Goal: Task Accomplishment & Management: Complete application form

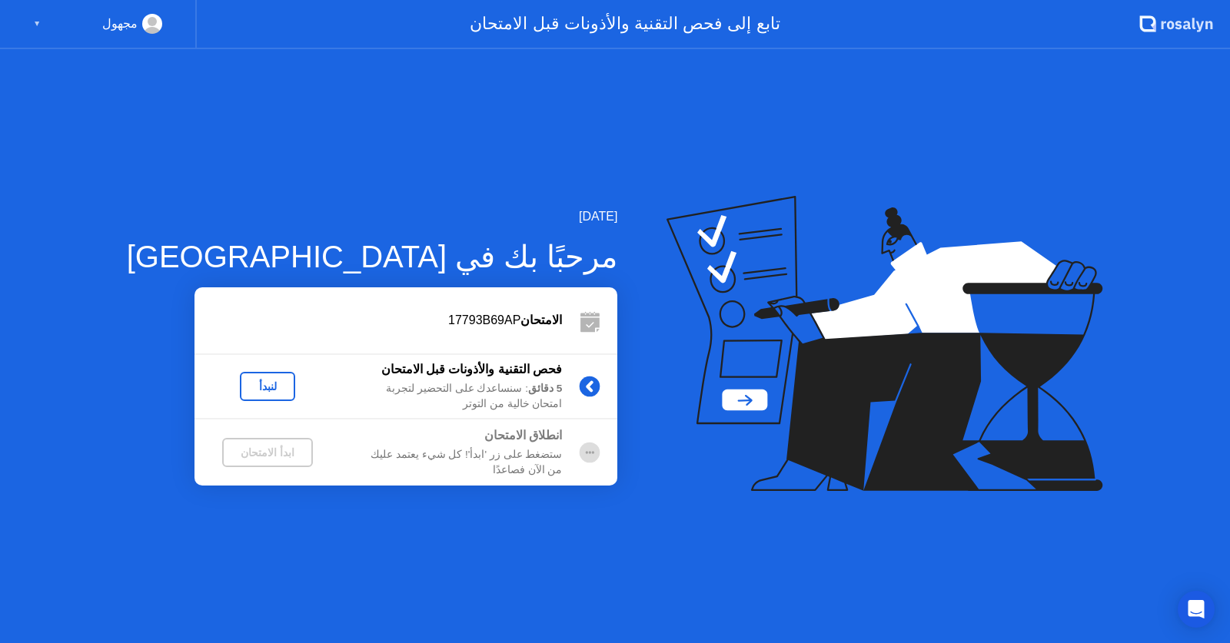
click at [246, 393] on div "لنبدأ" at bounding box center [267, 386] width 43 height 12
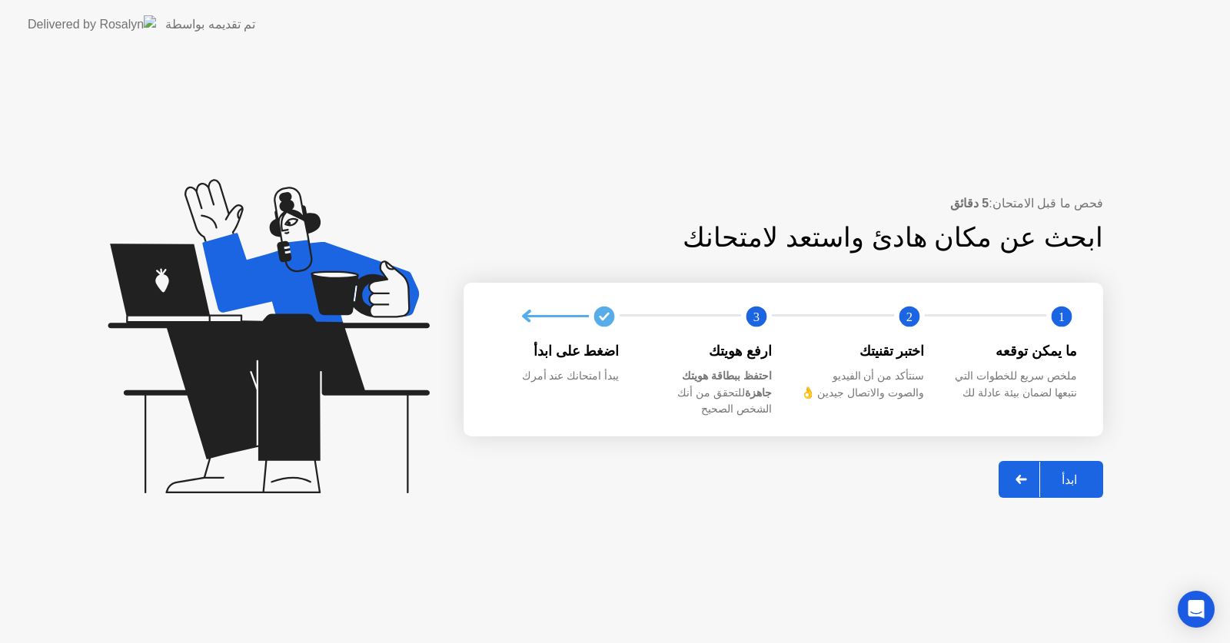
click at [1074, 480] on div "ابدأ" at bounding box center [1069, 480] width 58 height 15
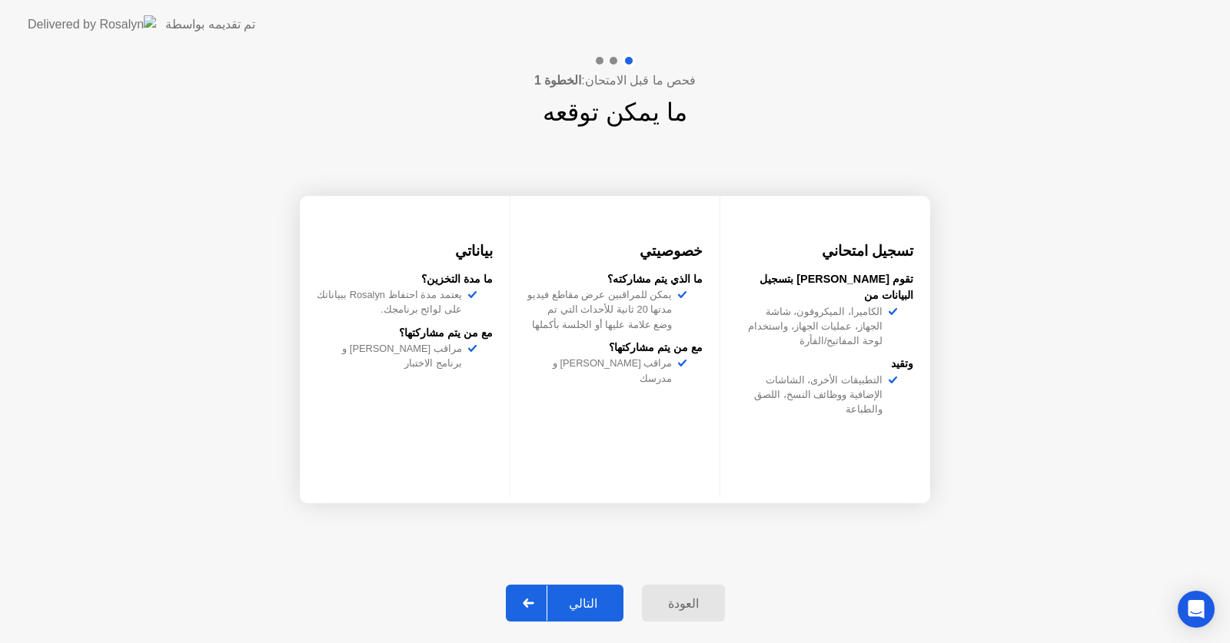
click at [580, 611] on div "التالي" at bounding box center [582, 603] width 71 height 15
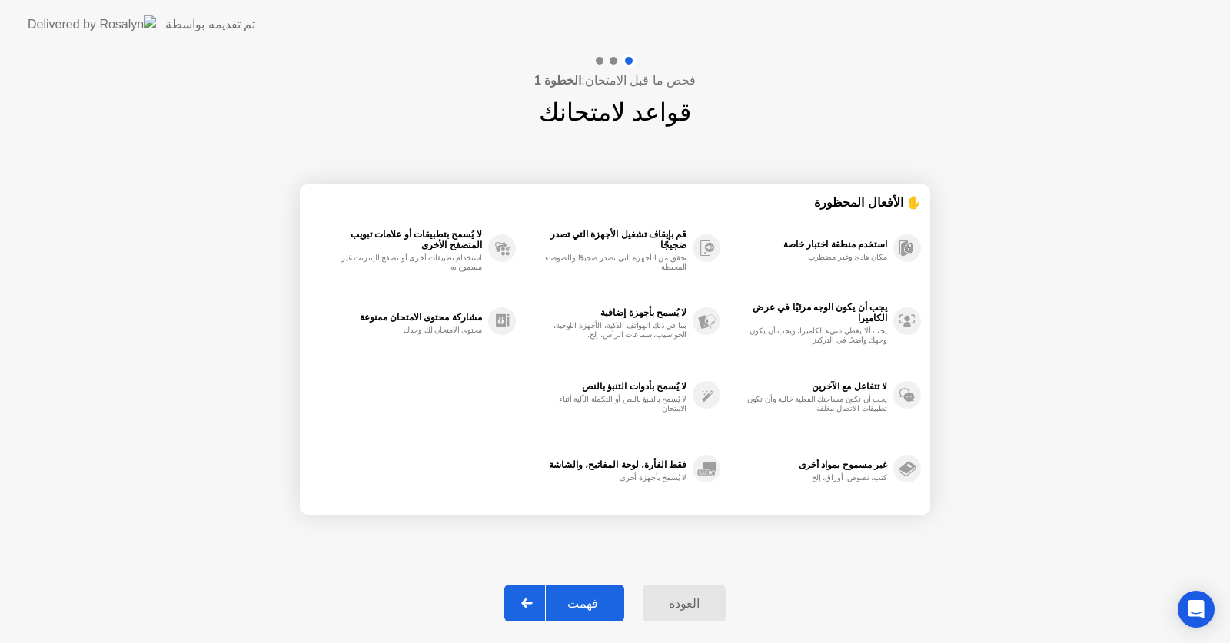
click at [589, 611] on div "فهمت" at bounding box center [583, 603] width 74 height 15
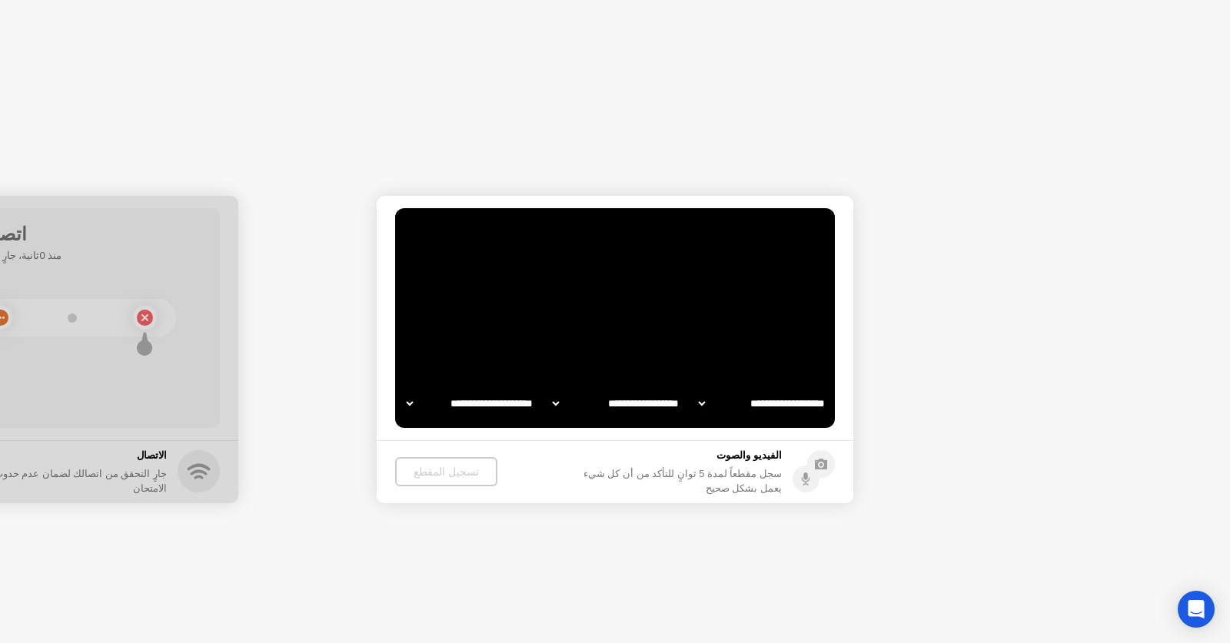
select select "**********"
select select "*******"
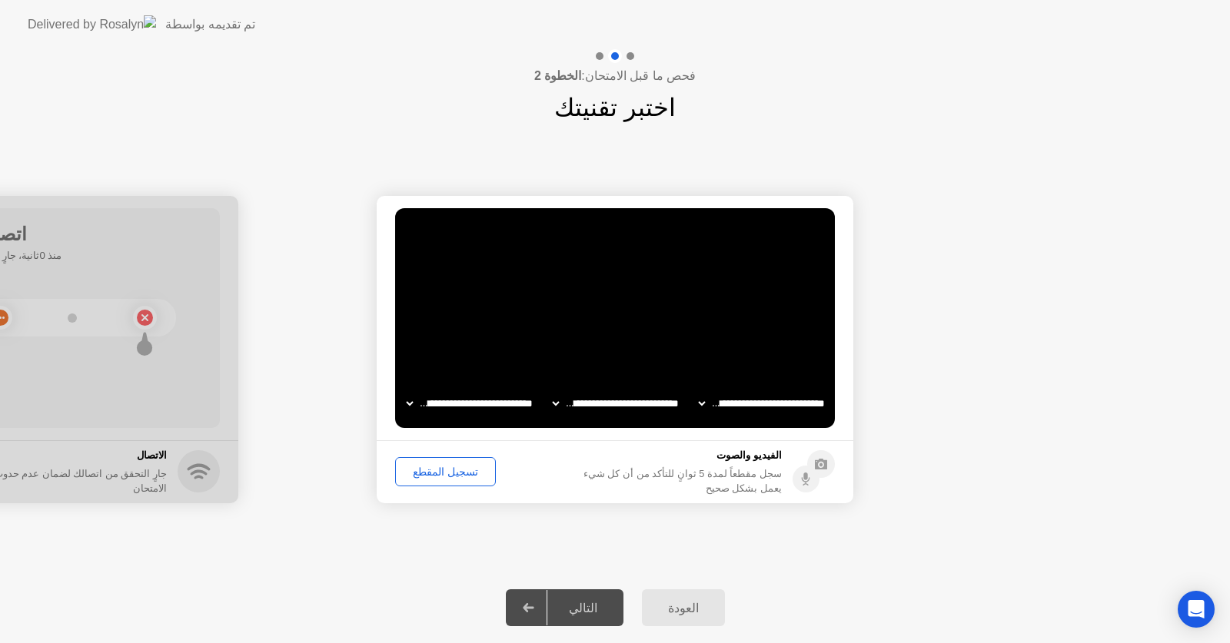
click at [451, 474] on div "تسجيل المقطع" at bounding box center [445, 472] width 90 height 12
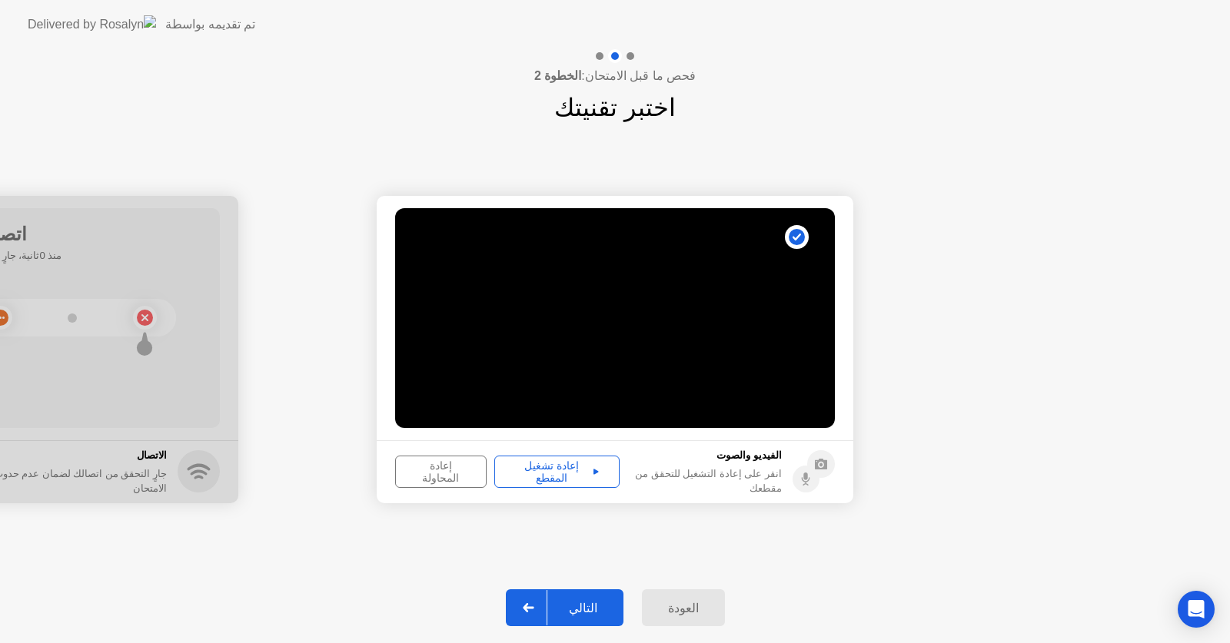
click at [558, 477] on div "إعادة تشغيل المقطع" at bounding box center [557, 472] width 115 height 25
click at [591, 601] on div "التالي" at bounding box center [582, 608] width 71 height 15
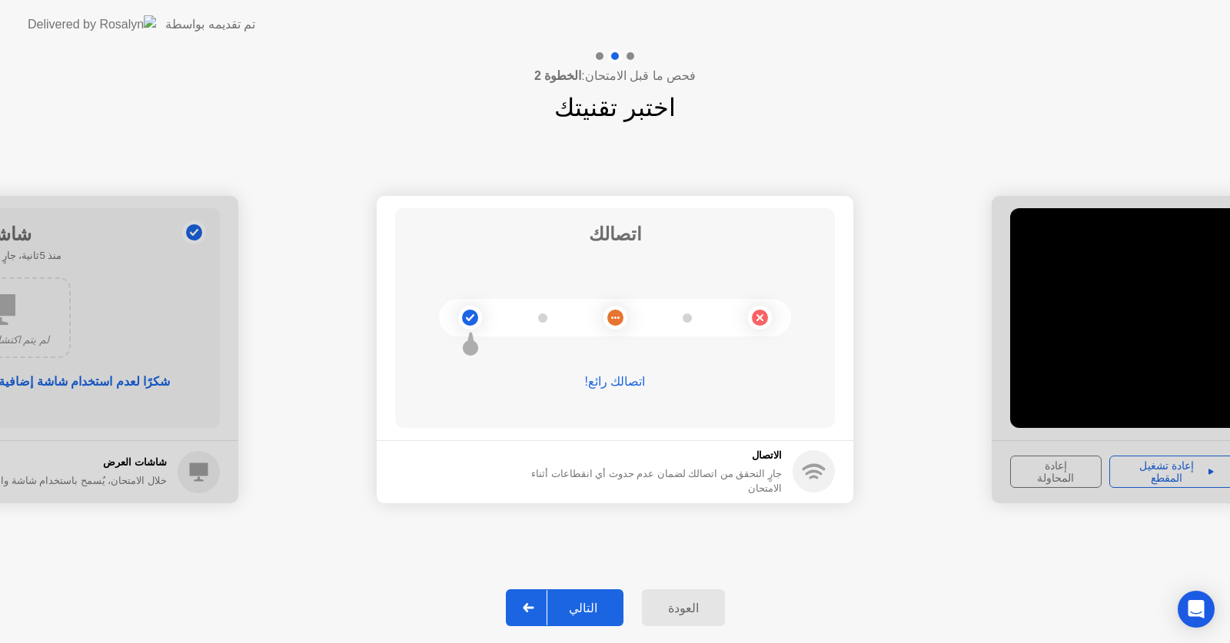
click at [586, 606] on div "التالي" at bounding box center [582, 608] width 71 height 15
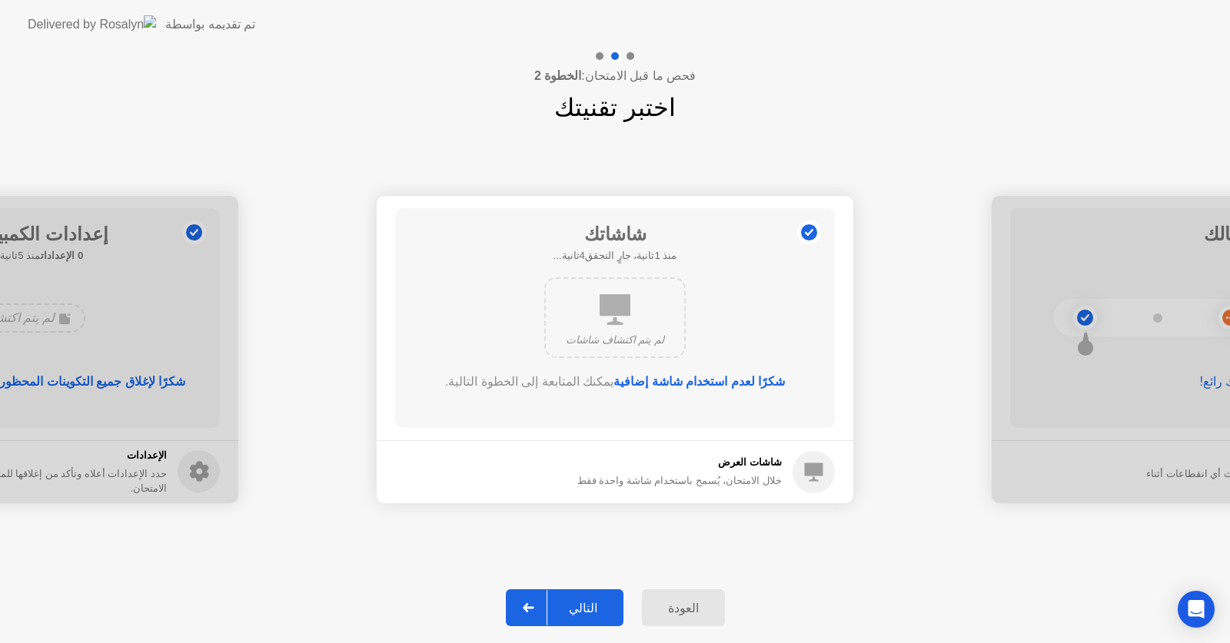
click at [586, 605] on div "التالي" at bounding box center [582, 608] width 71 height 15
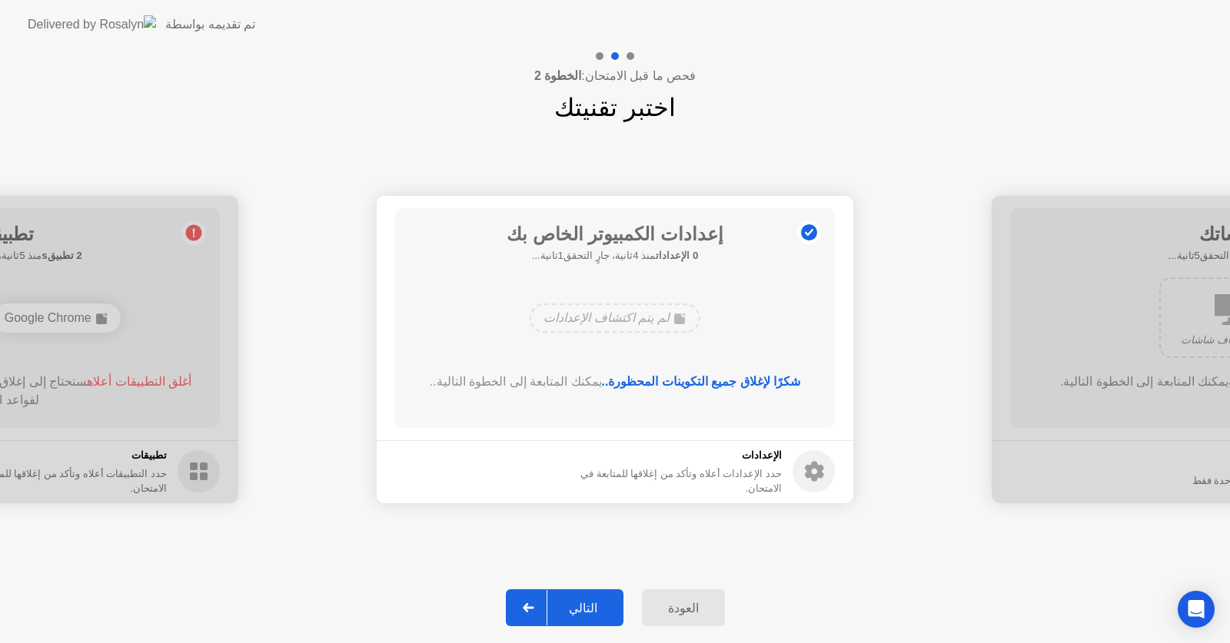
click at [586, 605] on div "التالي" at bounding box center [582, 608] width 71 height 15
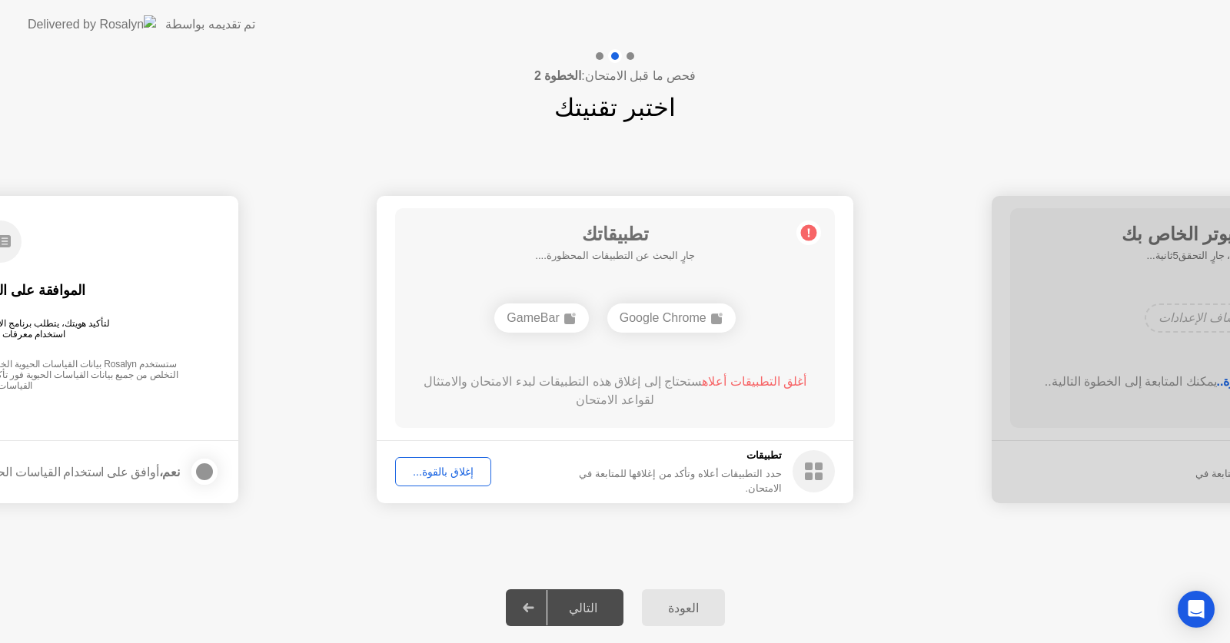
click at [434, 469] on div "إغلاق بالقوة..." at bounding box center [442, 472] width 85 height 12
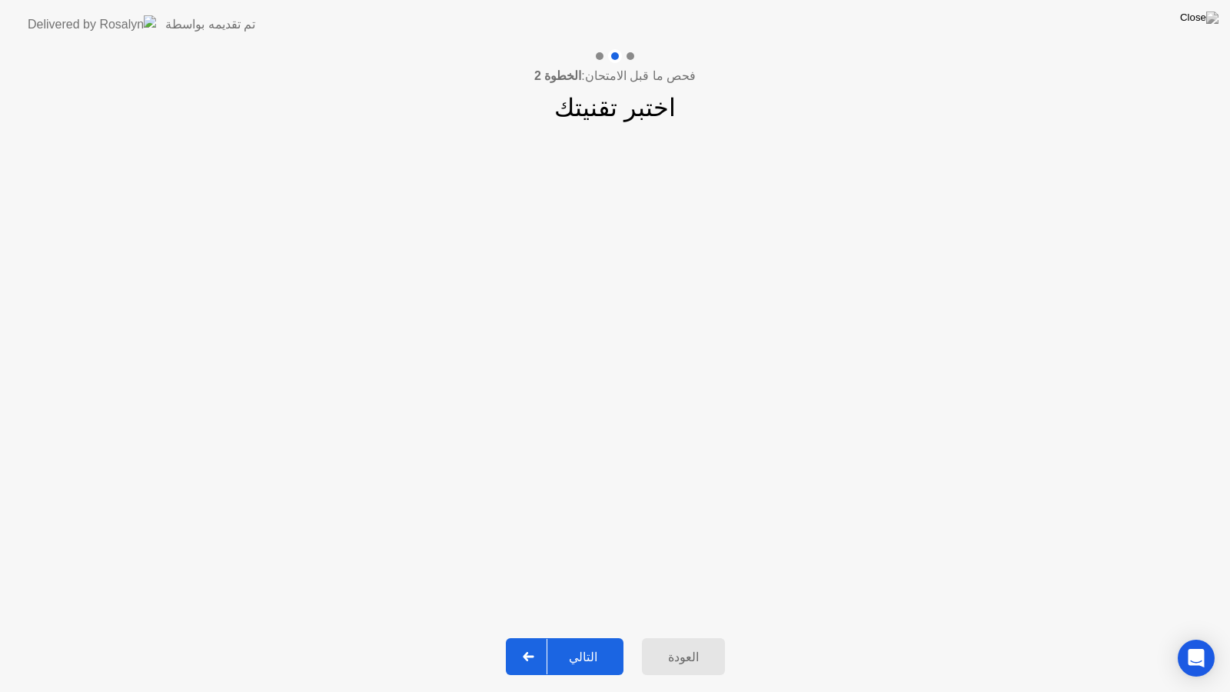
click at [586, 643] on div "التالي" at bounding box center [582, 656] width 71 height 15
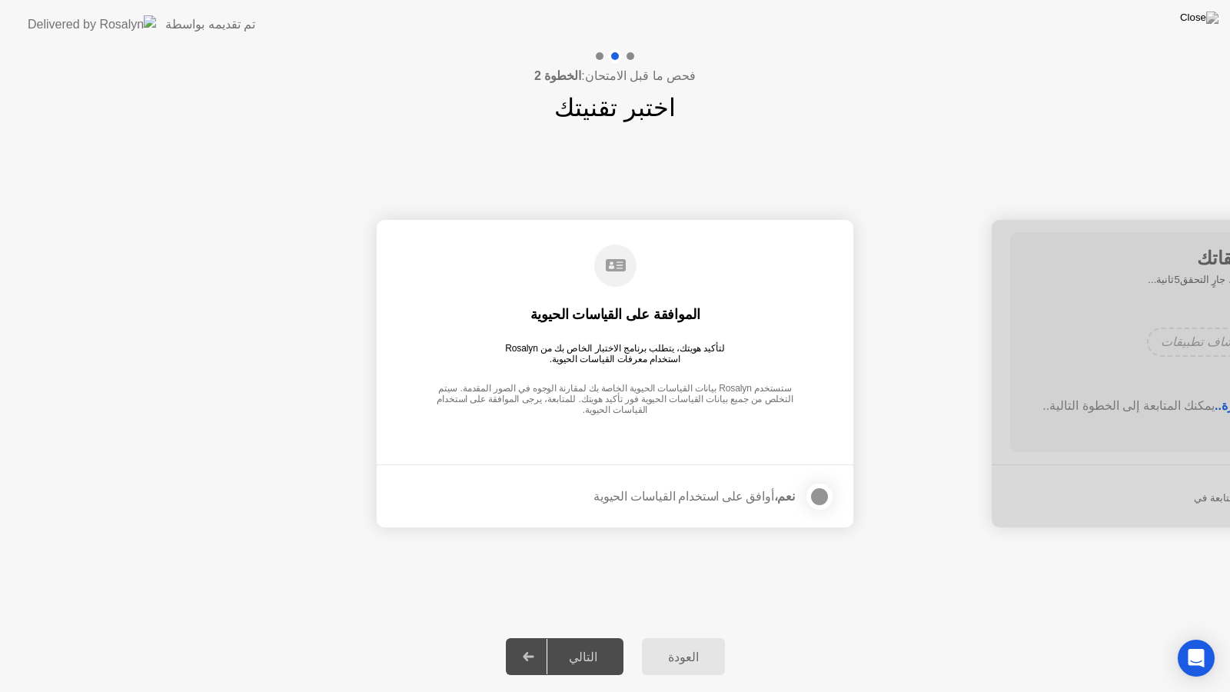
click at [581, 643] on div "التالي" at bounding box center [582, 656] width 71 height 15
click at [822, 504] on div at bounding box center [819, 496] width 18 height 18
click at [587, 643] on div "التالي" at bounding box center [582, 656] width 71 height 15
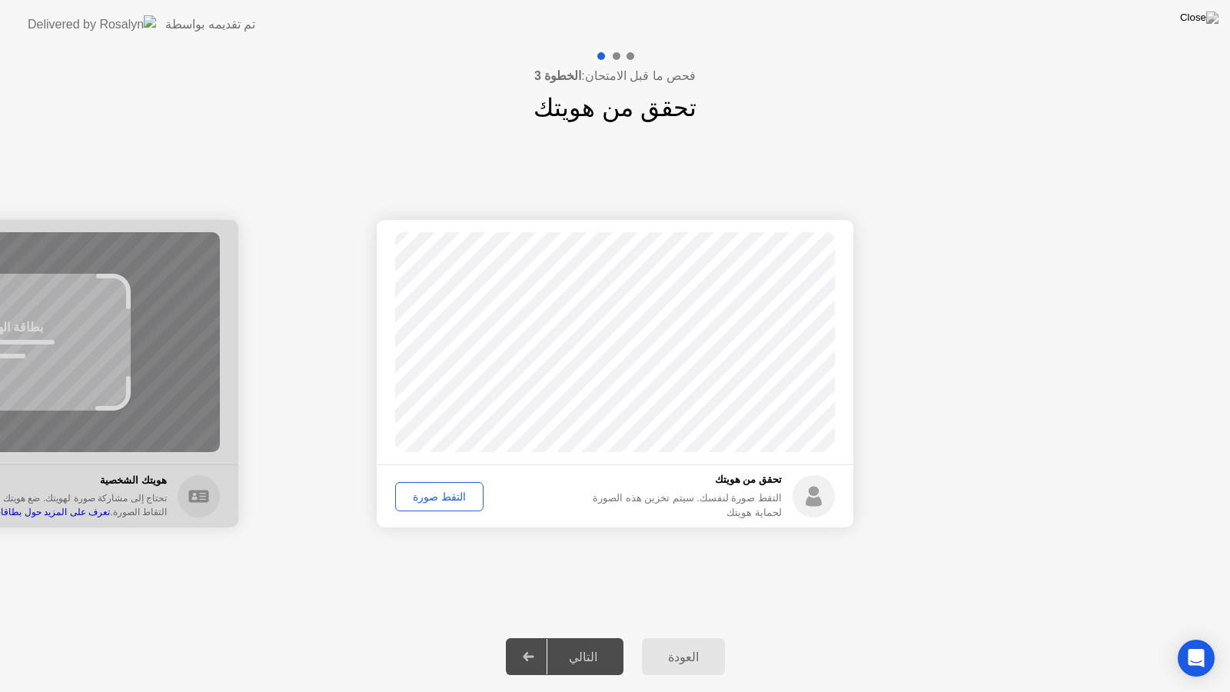
click at [447, 502] on div "التقط صورة" at bounding box center [439, 496] width 78 height 12
click at [589, 643] on div "التالي" at bounding box center [582, 656] width 71 height 15
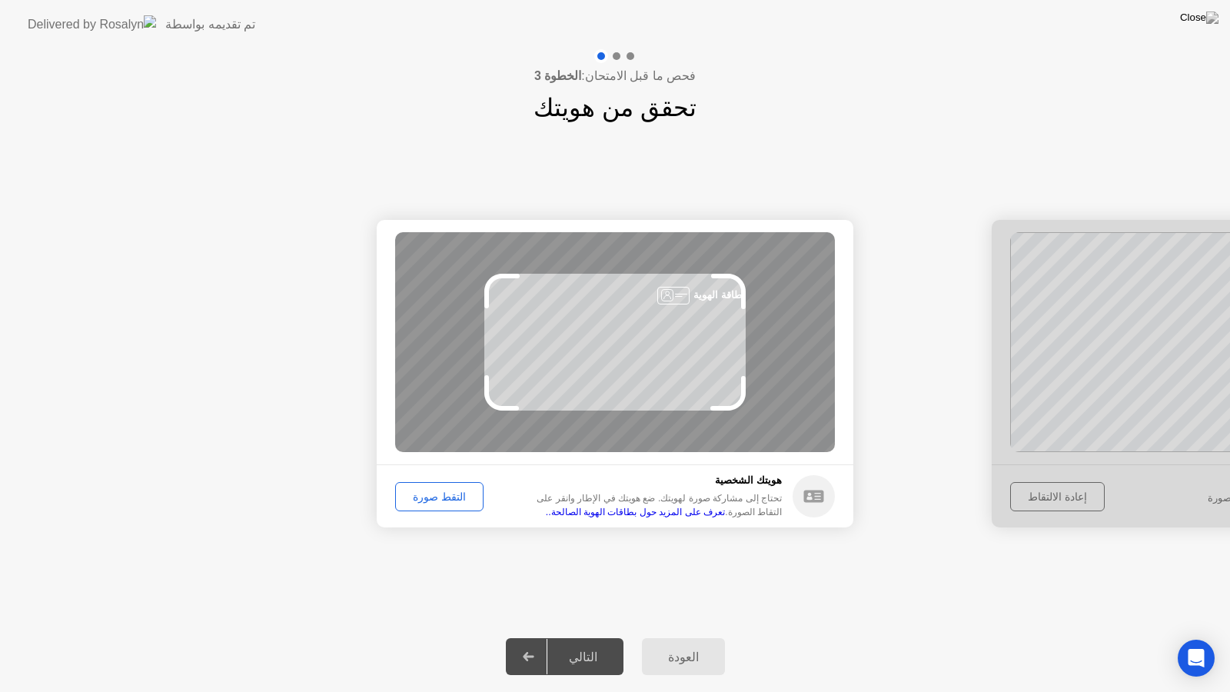
click at [442, 500] on div "التقط صورة" at bounding box center [439, 496] width 78 height 12
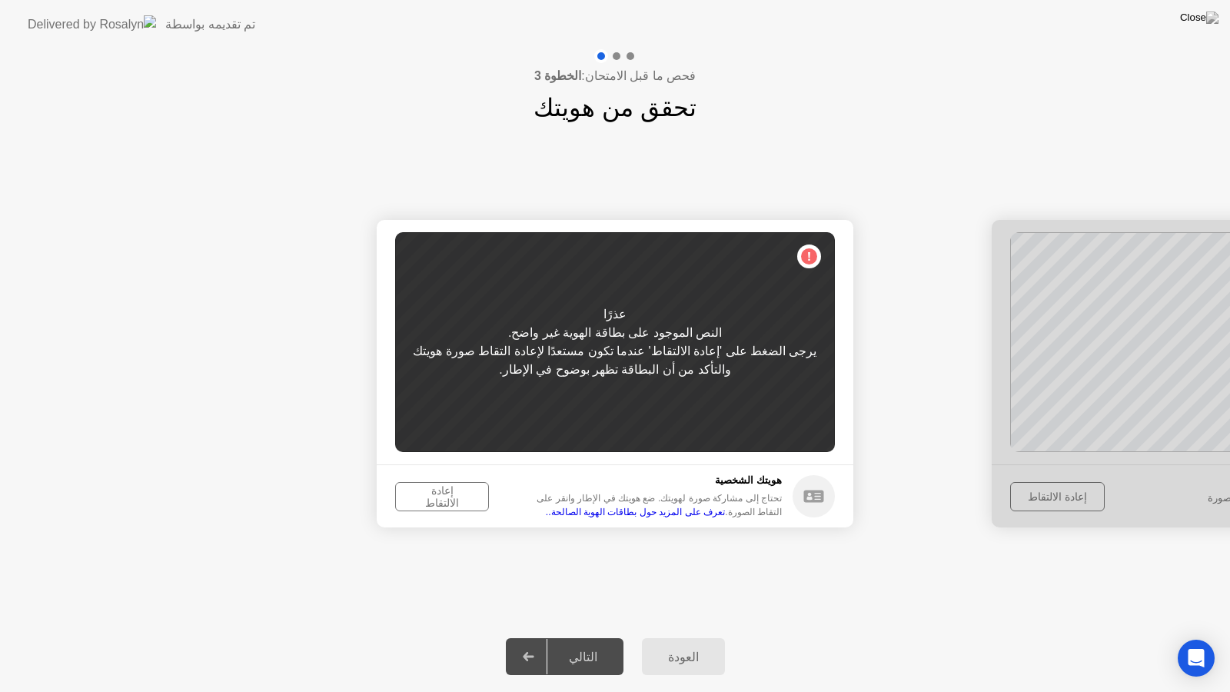
click at [563, 322] on div "عذرًا النص الموجود على بطاقة الهوية غير واضح. يرجى الضغط على 'إعادة الالتقاط' ع…" at bounding box center [615, 342] width 440 height 220
click at [603, 360] on div "يرجى الضغط على 'إعادة الالتقاط' عندما تكون مستعدًا لإعادة التقاط صورة هويتك وال…" at bounding box center [615, 360] width 440 height 37
click at [440, 489] on div "إعادة الالتقاط" at bounding box center [441, 496] width 83 height 25
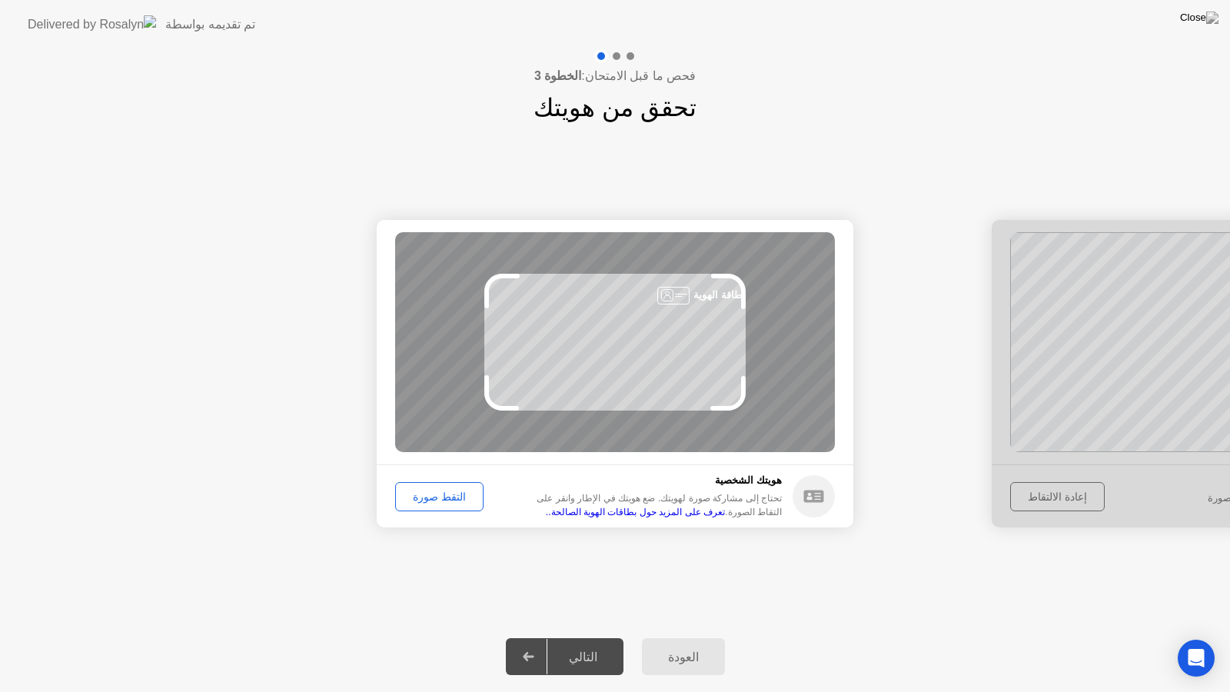
click at [446, 492] on div "التقط صورة" at bounding box center [439, 496] width 78 height 12
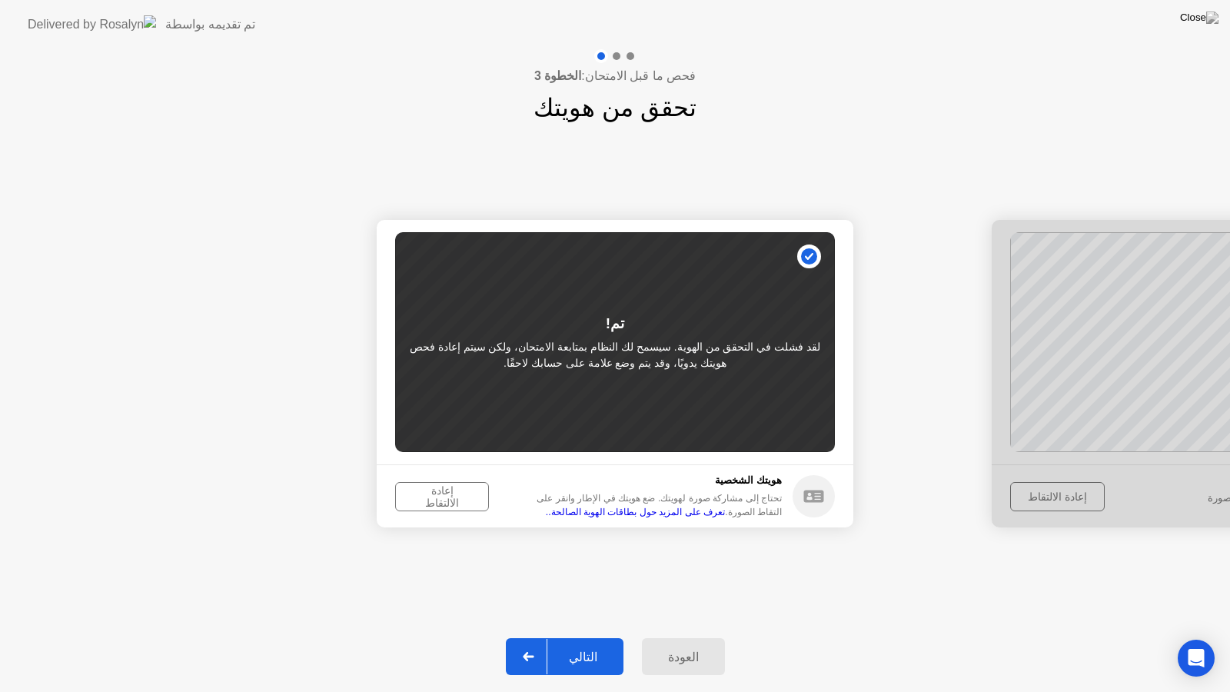
click at [584, 643] on div "التالي" at bounding box center [582, 656] width 71 height 15
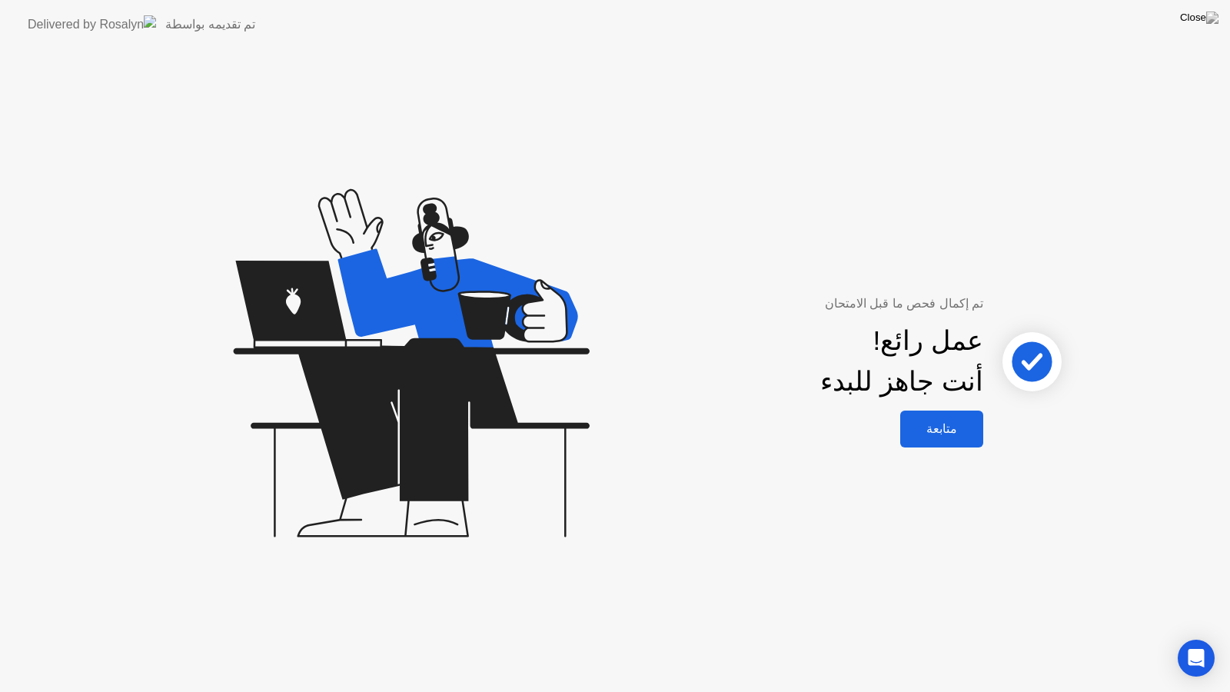
click at [943, 434] on div "متابعة" at bounding box center [942, 428] width 74 height 15
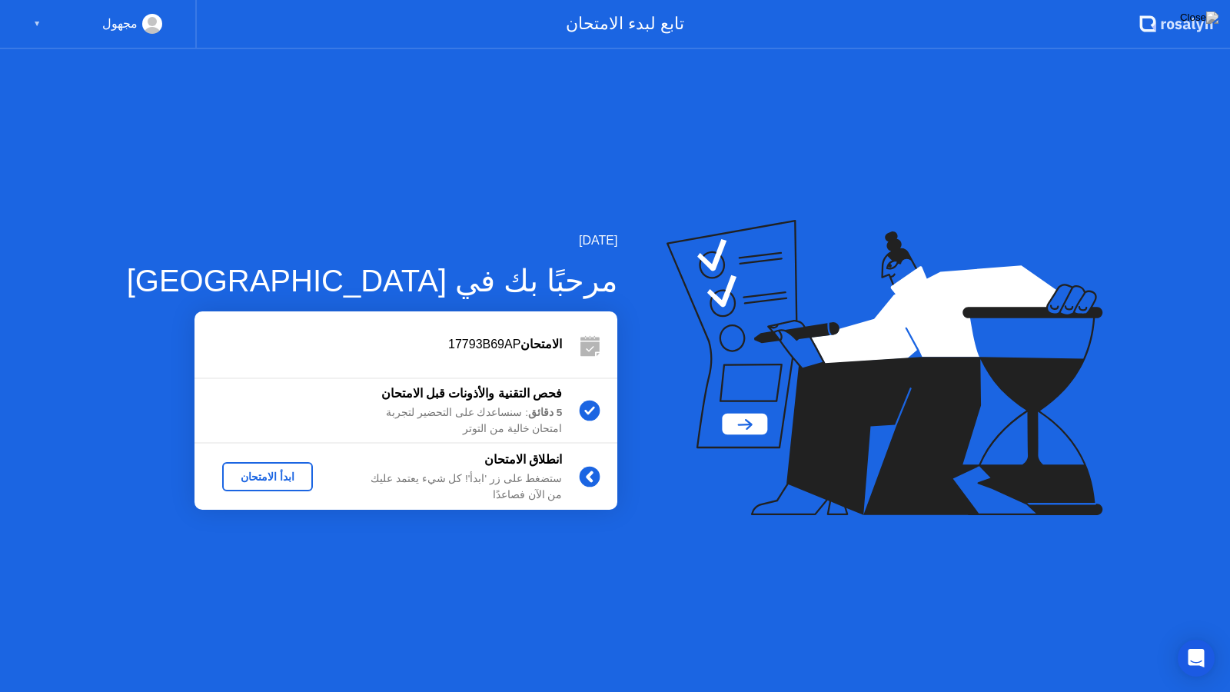
click at [251, 476] on div "ابدأ الامتحان" at bounding box center [267, 476] width 78 height 12
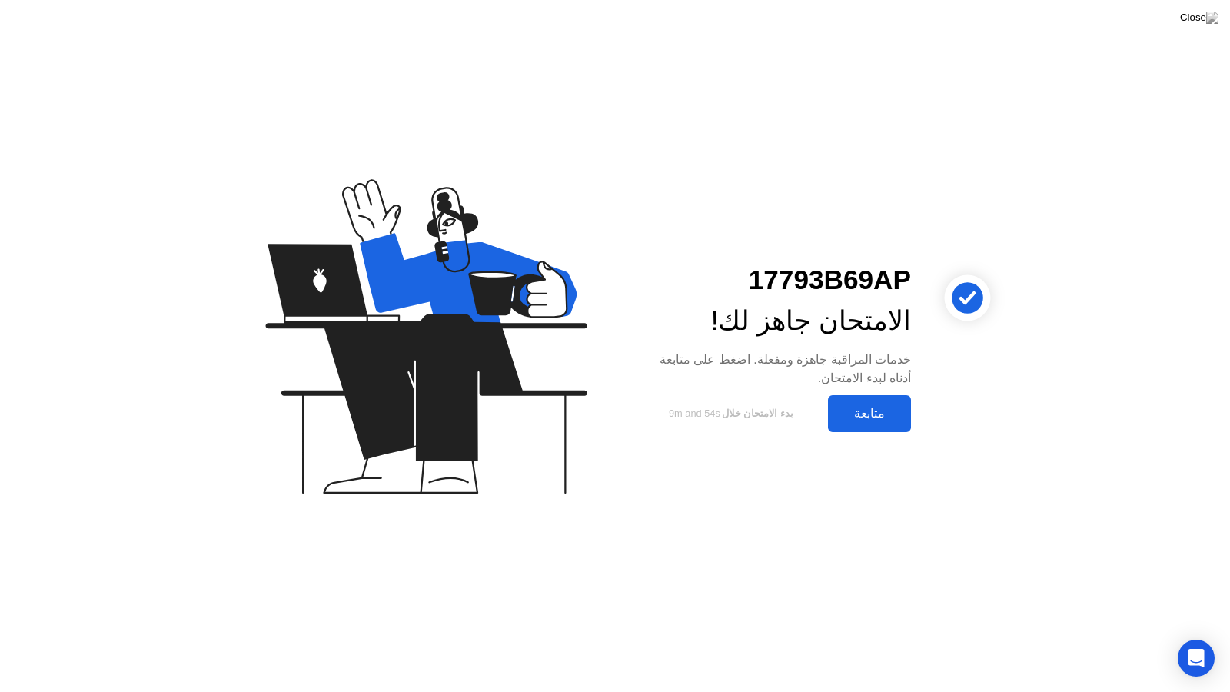
click at [856, 410] on div "متابعة" at bounding box center [869, 413] width 74 height 15
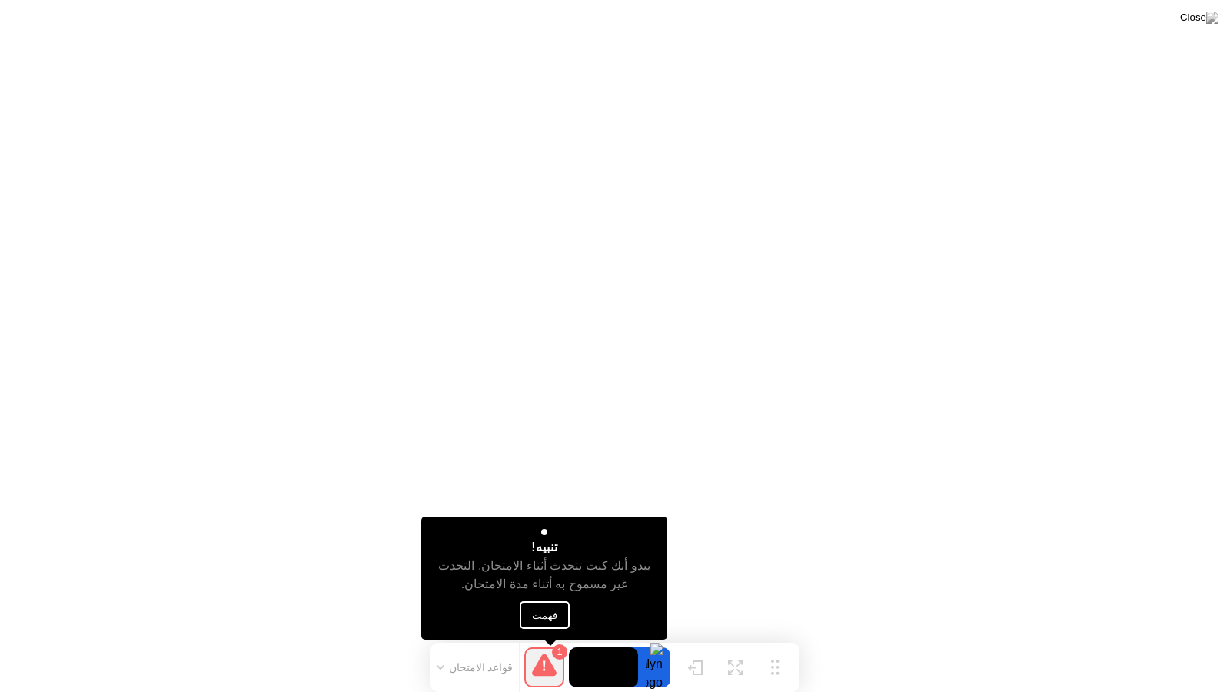
click at [545, 613] on button "فهمت" at bounding box center [545, 615] width 50 height 28
